Goal: Navigation & Orientation: Find specific page/section

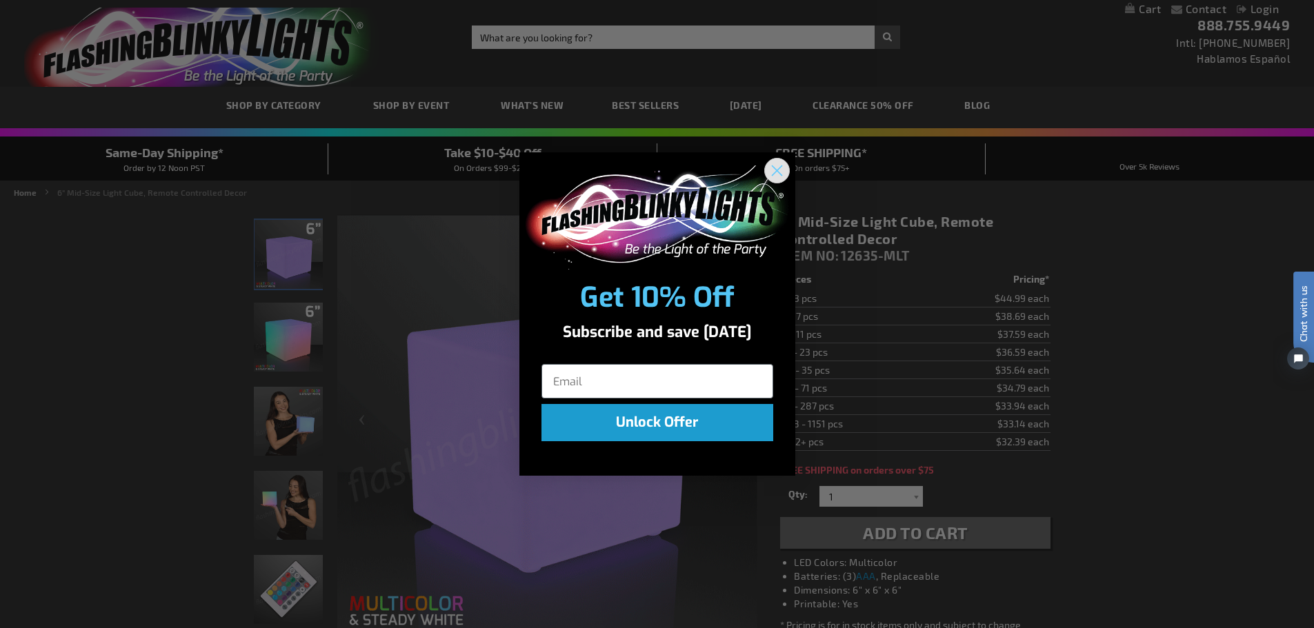
click at [777, 177] on circle "Close dialog" at bounding box center [776, 170] width 23 height 23
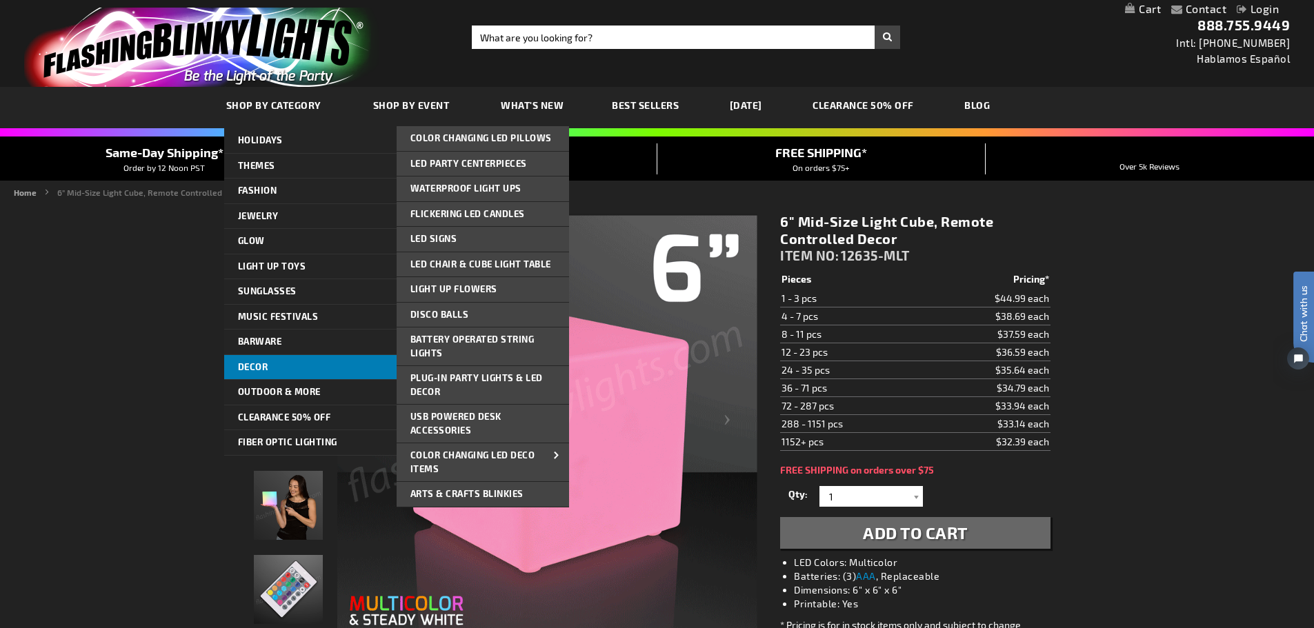
click at [351, 366] on link "Decor" at bounding box center [310, 367] width 172 height 25
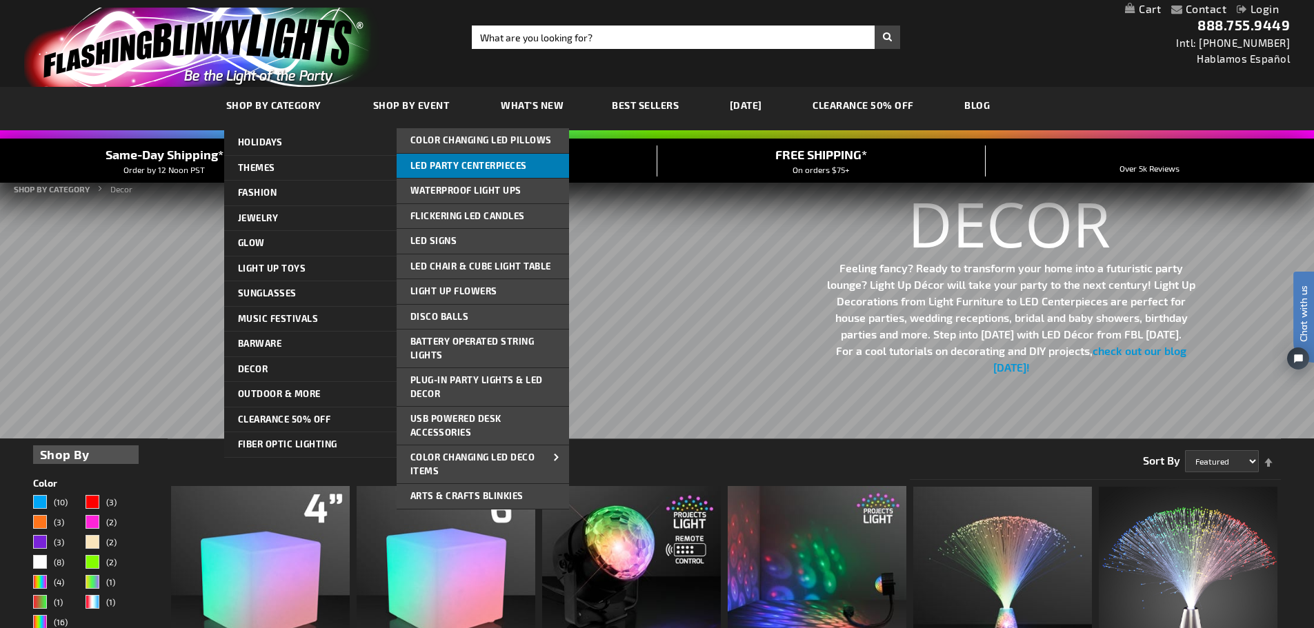
click at [496, 166] on span "LED Party Centerpieces" at bounding box center [468, 165] width 117 height 11
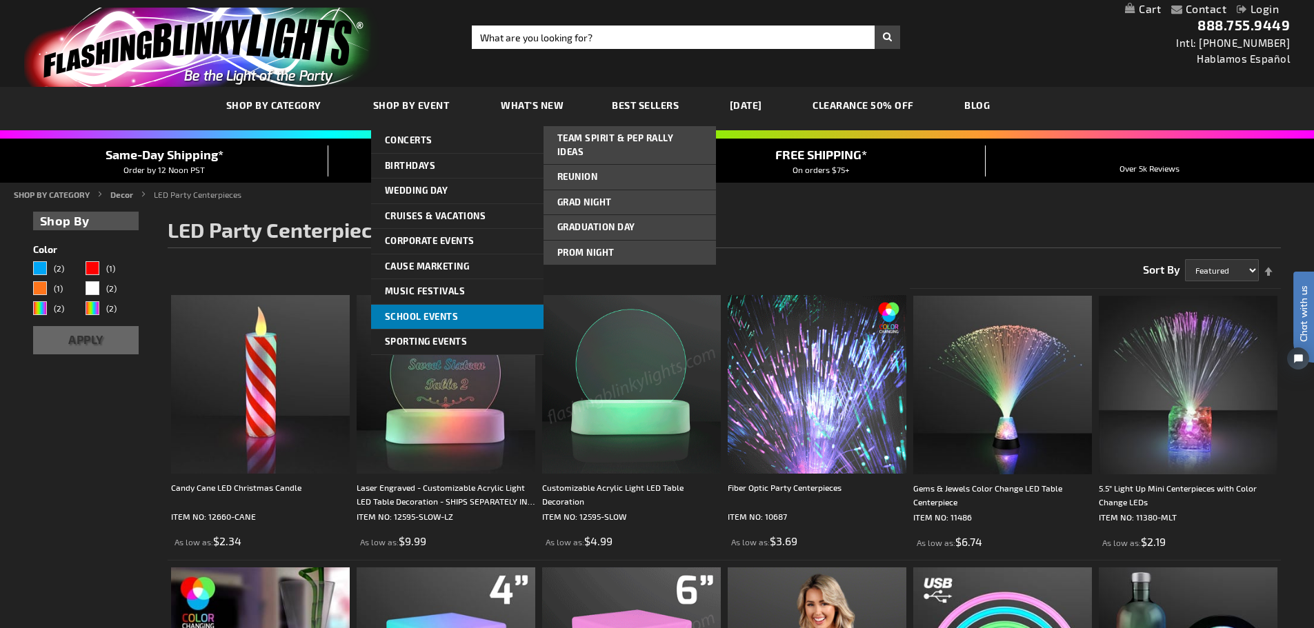
click at [455, 321] on span "School Events" at bounding box center [422, 316] width 74 height 11
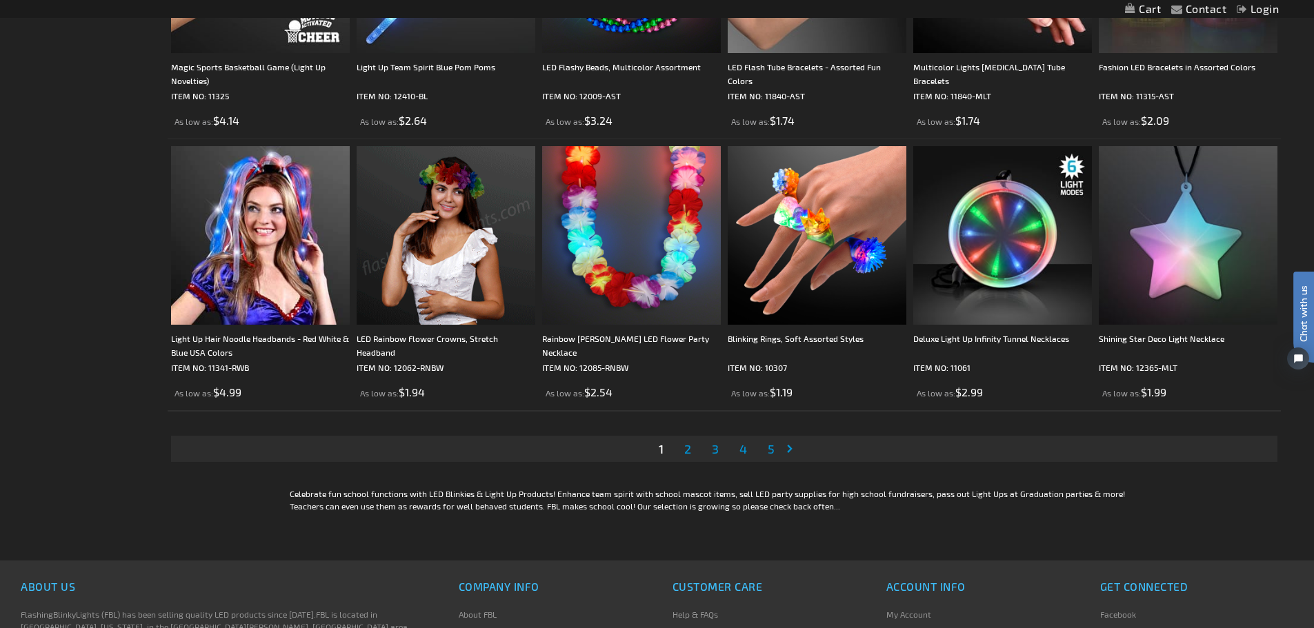
scroll to position [2620, 0]
